Goal: Contribute content

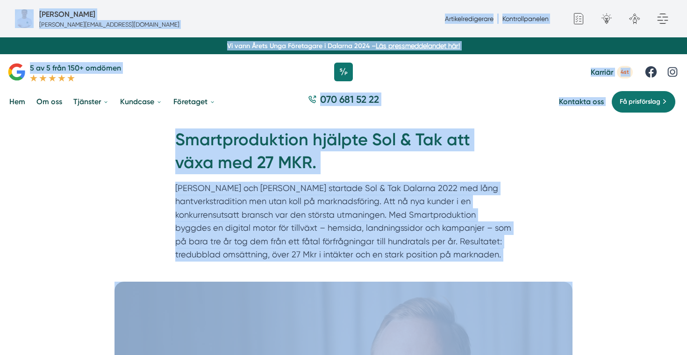
click at [286, 137] on h1 "Smartproduktion hjälpte Sol & Tak att växa med 27 MKR." at bounding box center [343, 155] width 337 height 53
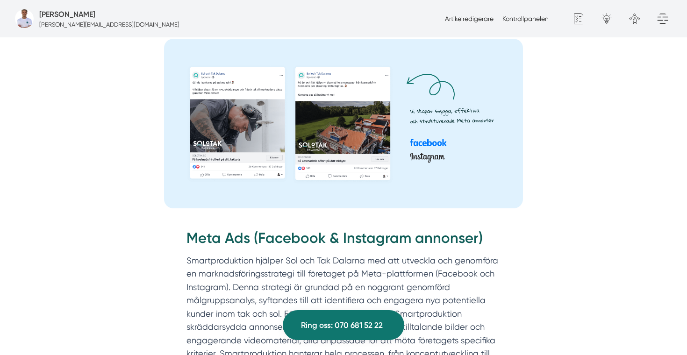
scroll to position [1578, 0]
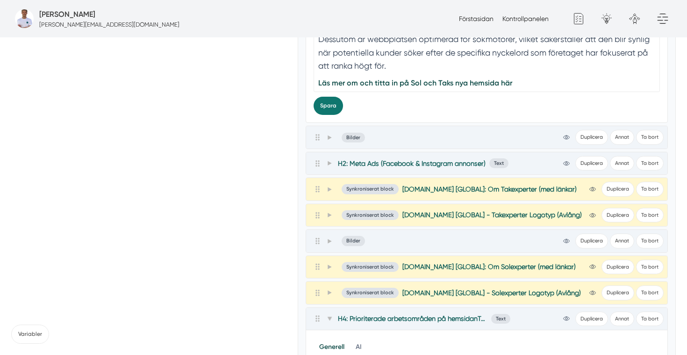
scroll to position [997, 0]
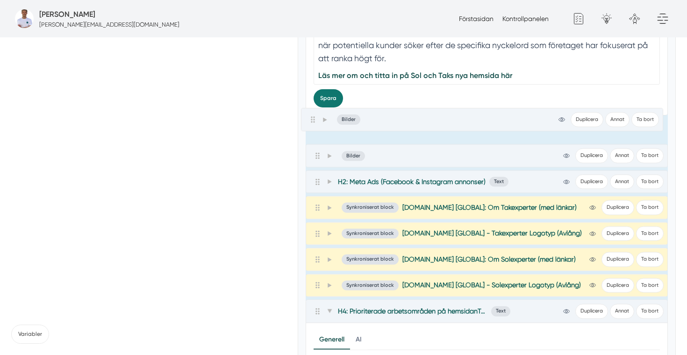
drag, startPoint x: 318, startPoint y: 235, endPoint x: 314, endPoint y: 120, distance: 115.6
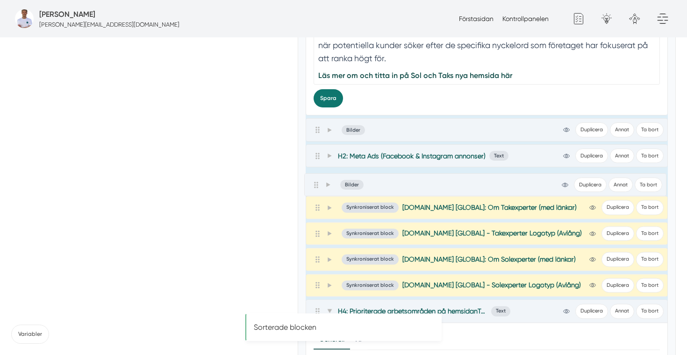
drag, startPoint x: 319, startPoint y: 158, endPoint x: 318, endPoint y: 189, distance: 31.4
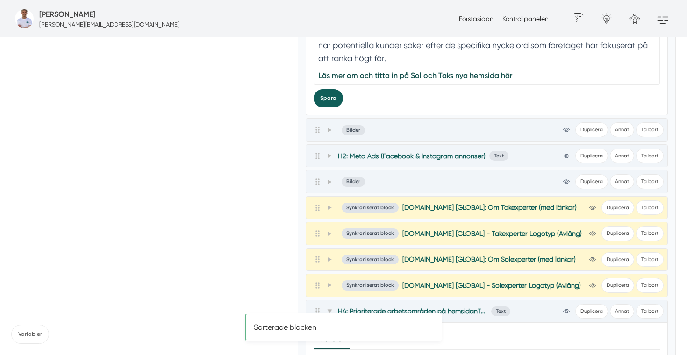
click at [333, 97] on button "Spara" at bounding box center [328, 98] width 29 height 18
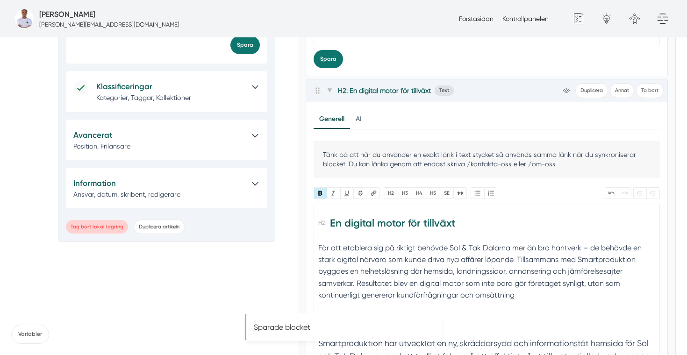
scroll to position [684, 0]
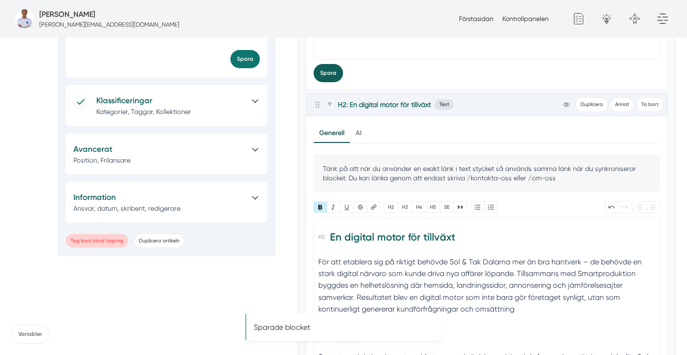
click at [332, 79] on button "Spara" at bounding box center [328, 73] width 29 height 18
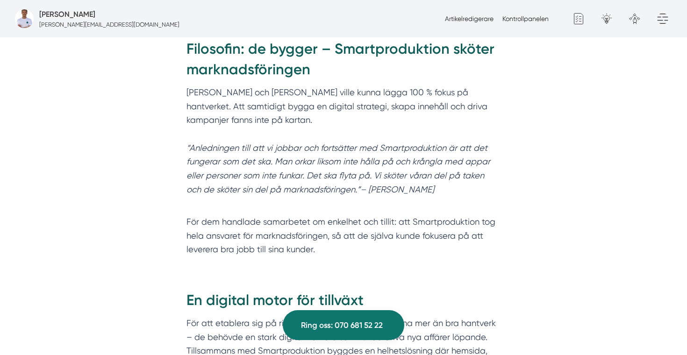
scroll to position [992, 0]
